Goal: Task Accomplishment & Management: Manage account settings

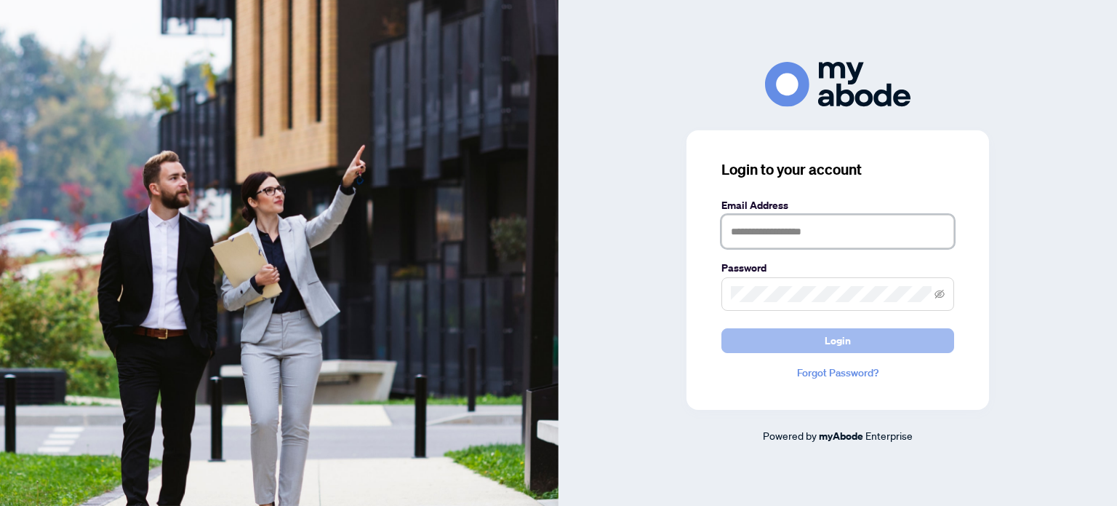
type input "**********"
click at [763, 338] on button "Login" at bounding box center [838, 340] width 233 height 25
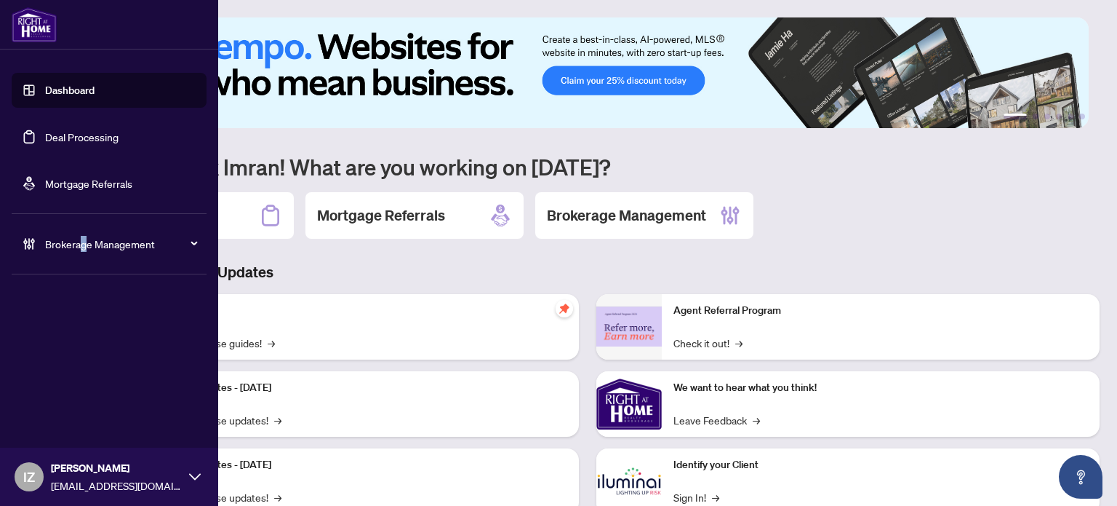
click at [84, 255] on li "Brokerage Management" at bounding box center [109, 244] width 195 height 58
click at [127, 240] on span "Brokerage Management" at bounding box center [120, 244] width 151 height 16
click at [68, 351] on link "Manage Agents" at bounding box center [67, 348] width 72 height 13
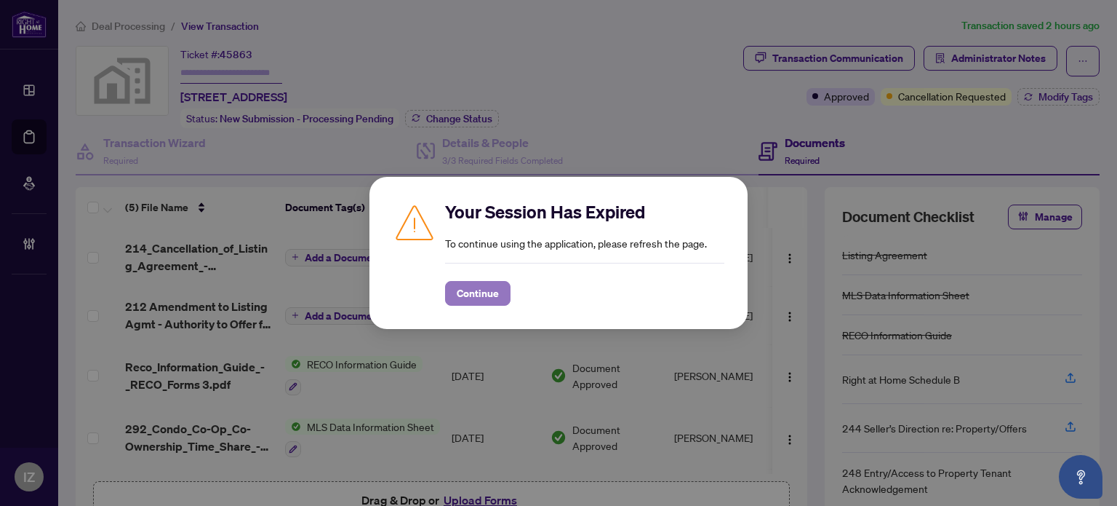
click at [502, 287] on button "Continue" at bounding box center [477, 293] width 65 height 25
